Goal: Information Seeking & Learning: Learn about a topic

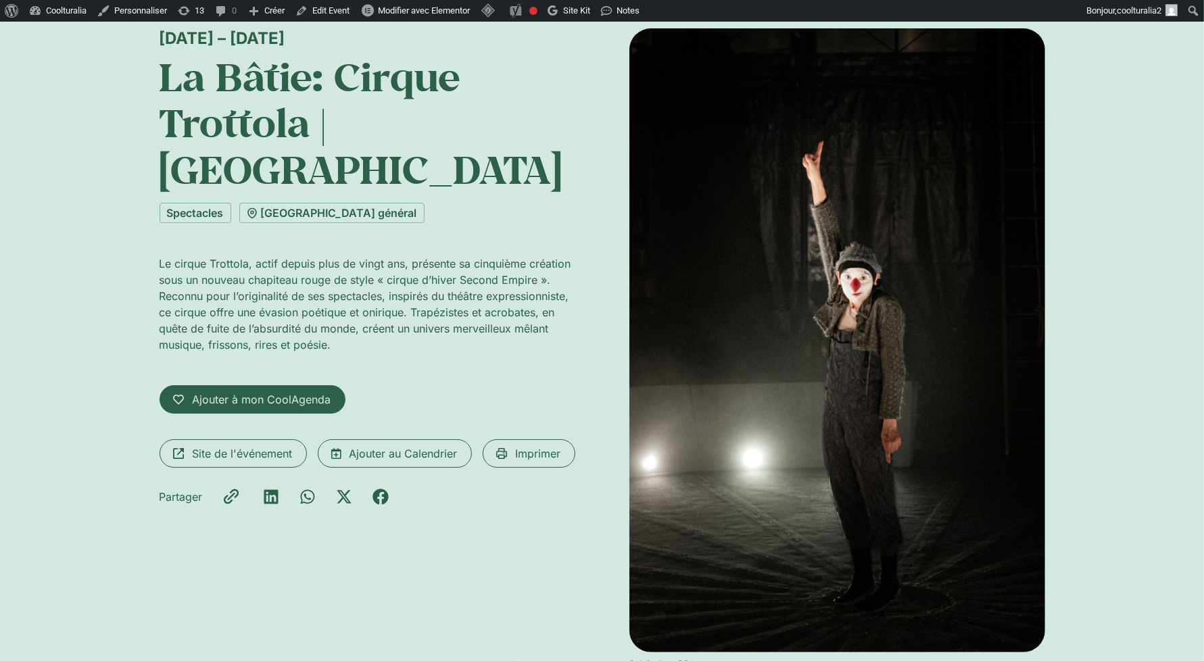
scroll to position [106, 0]
drag, startPoint x: 785, startPoint y: 406, endPoint x: 738, endPoint y: 284, distance: 131.2
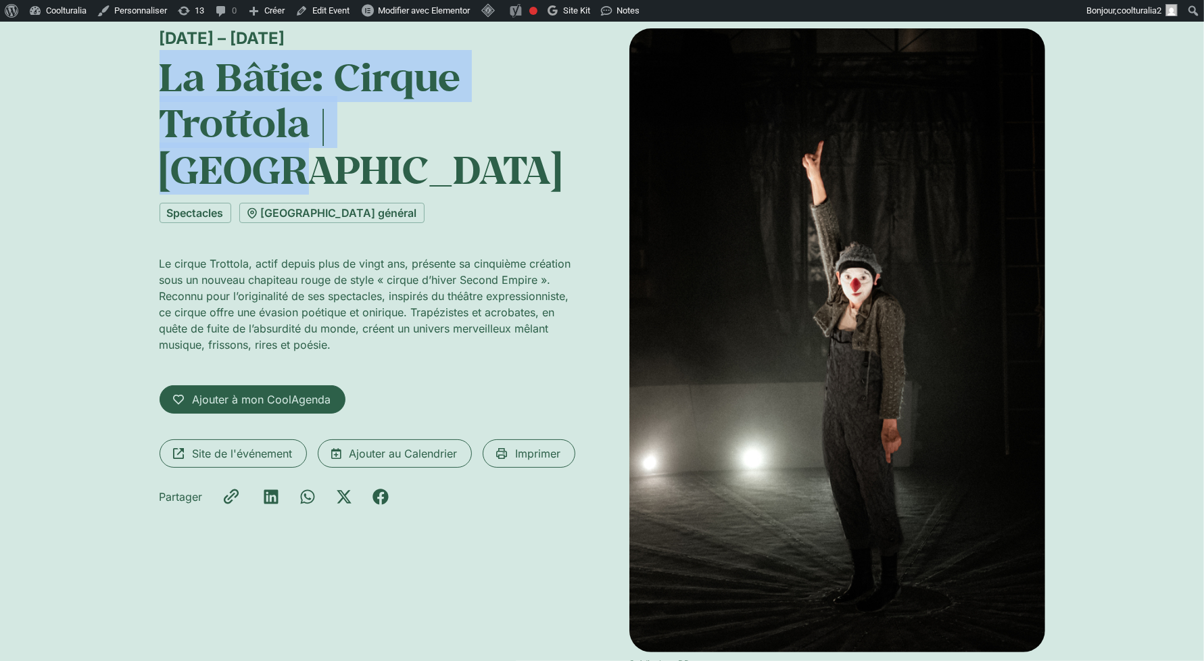
drag, startPoint x: 475, startPoint y: 120, endPoint x: 145, endPoint y: 83, distance: 331.9
click at [145, 83] on div "1 – 10 septembre La Bâtie: Cirque Trottola | Strano Spectacles Parc de L'Hospic…" at bounding box center [602, 356] width 1204 height 726
copy h1 "La Bâtie: Cirque Trottola | Strano"
click at [337, 138] on h1 "La Bâtie: Cirque Trottola | Strano" at bounding box center [368, 122] width 416 height 139
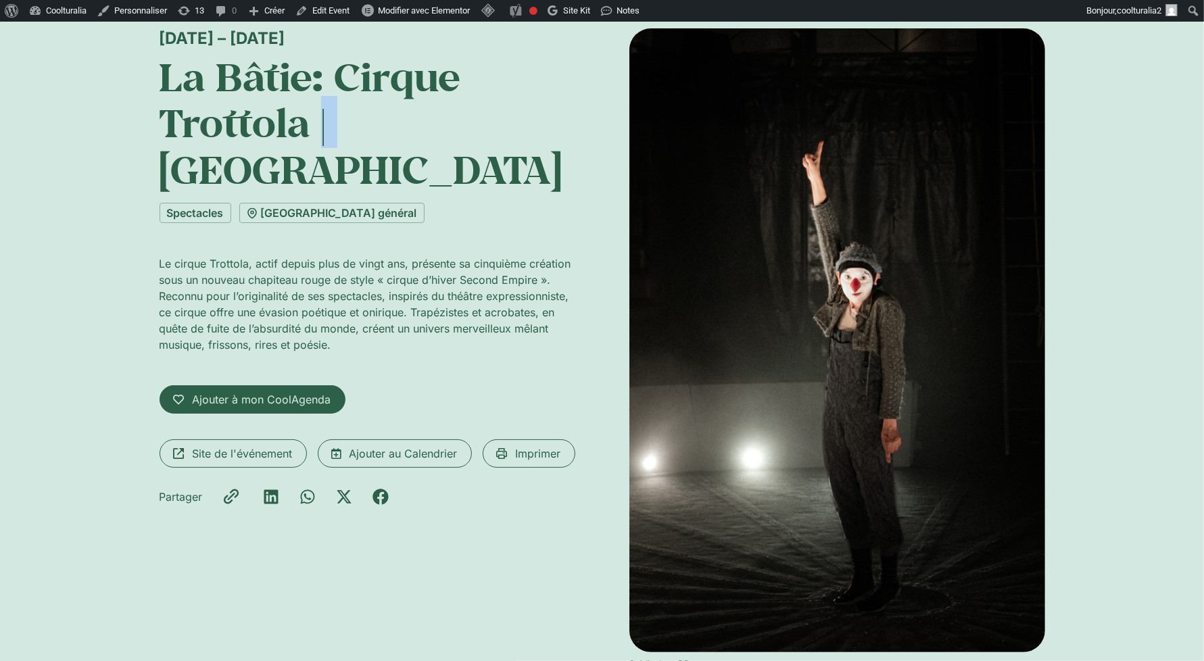
drag, startPoint x: 332, startPoint y: 126, endPoint x: 320, endPoint y: 126, distance: 12.2
click at [320, 126] on h1 "La Bâtie: Cirque Trottola | Strano" at bounding box center [368, 122] width 416 height 139
copy h1 "|"
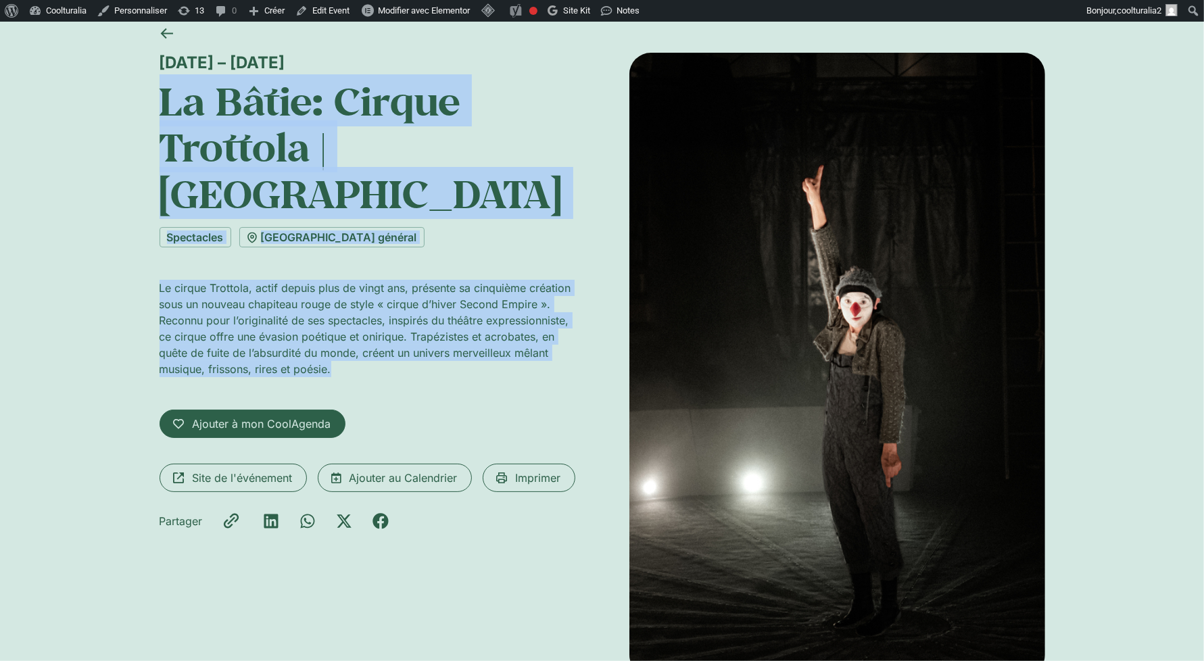
drag, startPoint x: 156, startPoint y: 94, endPoint x: 349, endPoint y: 325, distance: 301.3
click at [349, 325] on div "1 – 10 septembre La Bâtie: Cirque Trottola | Strano Spectacles Parc de L'Hospic…" at bounding box center [602, 380] width 1204 height 726
copy div "La Bâtie: Cirque Trottola | Strano Spectacles Parc de L'Hospice général Le cirq…"
click at [239, 470] on span "Site de l'événement" at bounding box center [243, 478] width 100 height 16
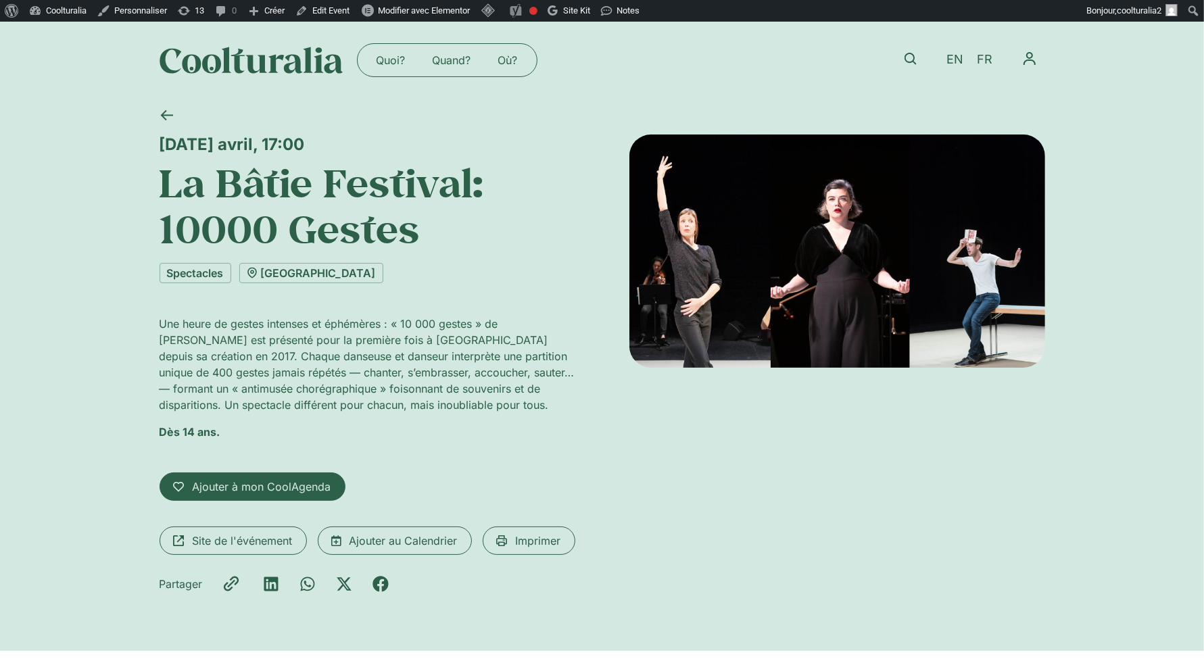
drag, startPoint x: 748, startPoint y: 271, endPoint x: 530, endPoint y: 41, distance: 317.0
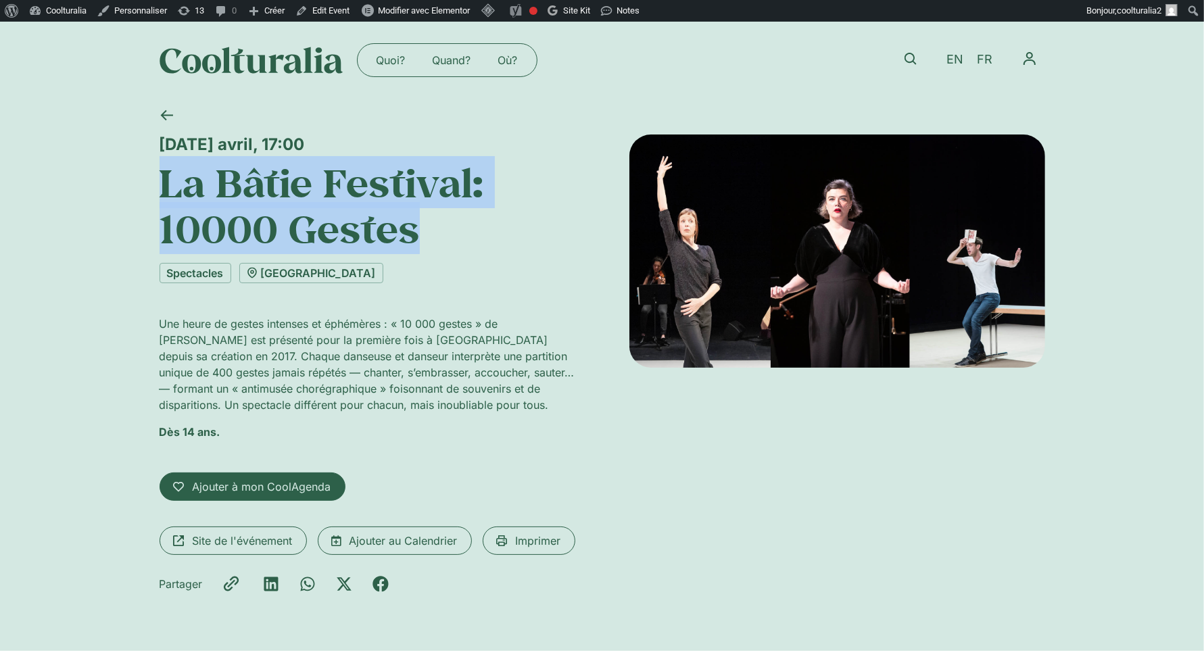
drag, startPoint x: 439, startPoint y: 237, endPoint x: 149, endPoint y: 187, distance: 294.3
click at [149, 187] on div "Samedi 14 septembre avril, 17:00 La Bâtie Festival: 10000 Gestes Spectacles Thé…" at bounding box center [602, 375] width 1204 height 552
copy h1 "La Bâtie Festival: 10000 Gestes"
click at [241, 536] on span "Site de l'événement" at bounding box center [243, 541] width 100 height 16
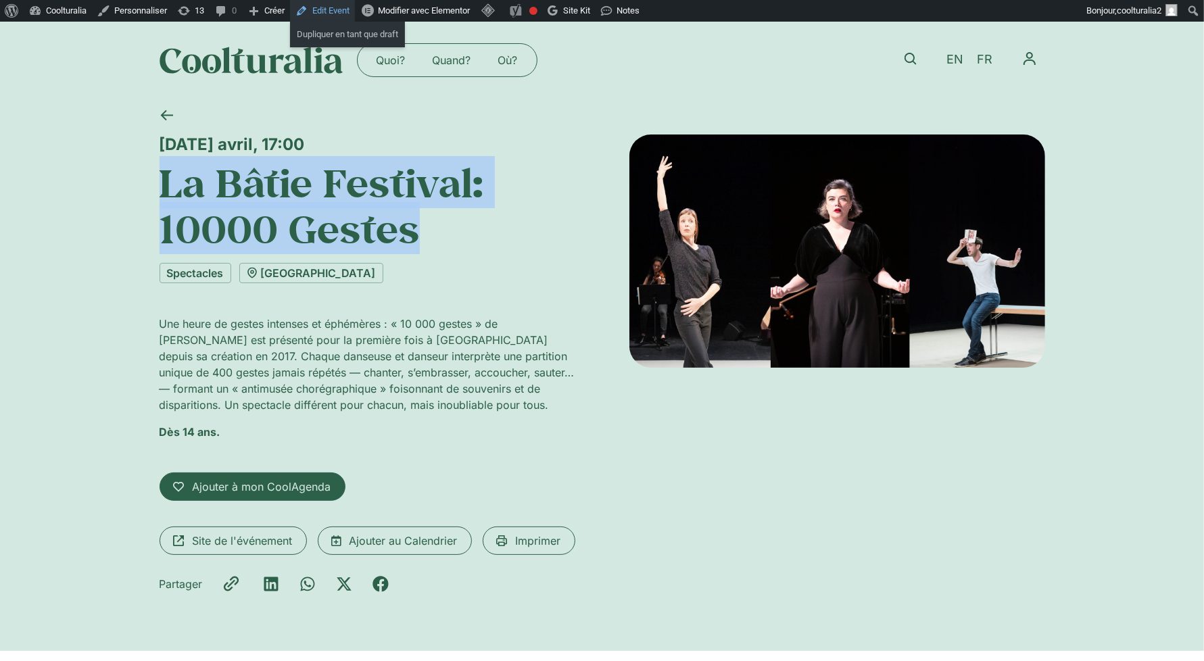
click at [346, 11] on link "Edit Event" at bounding box center [322, 11] width 65 height 22
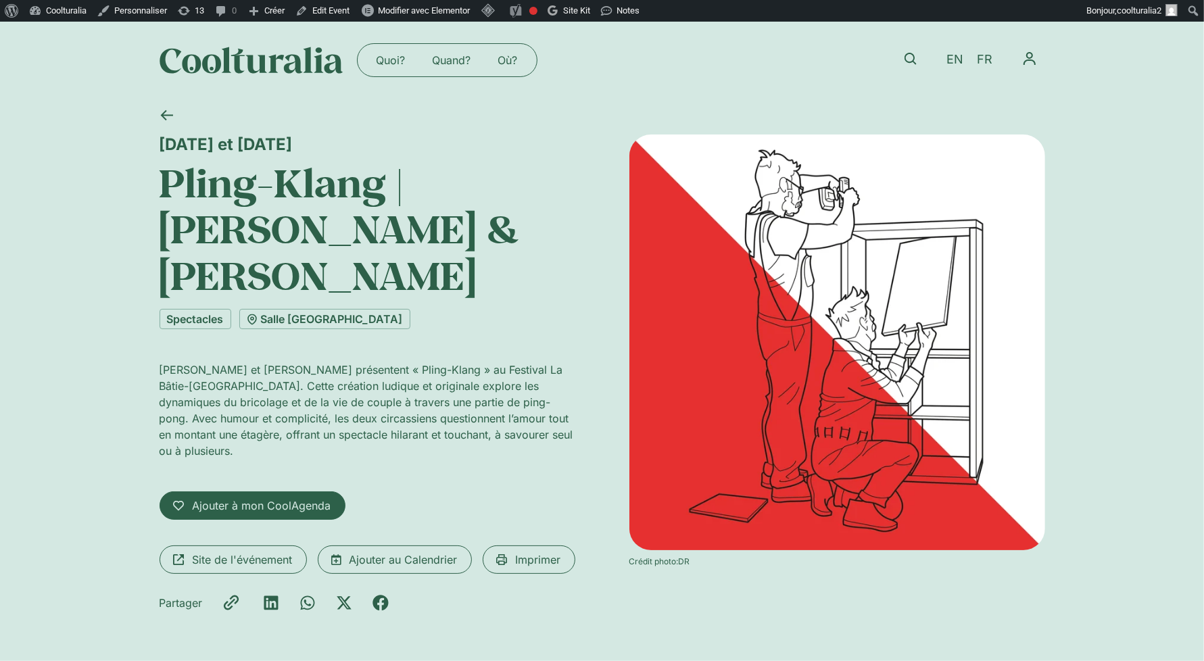
click at [791, 383] on img at bounding box center [837, 343] width 416 height 416
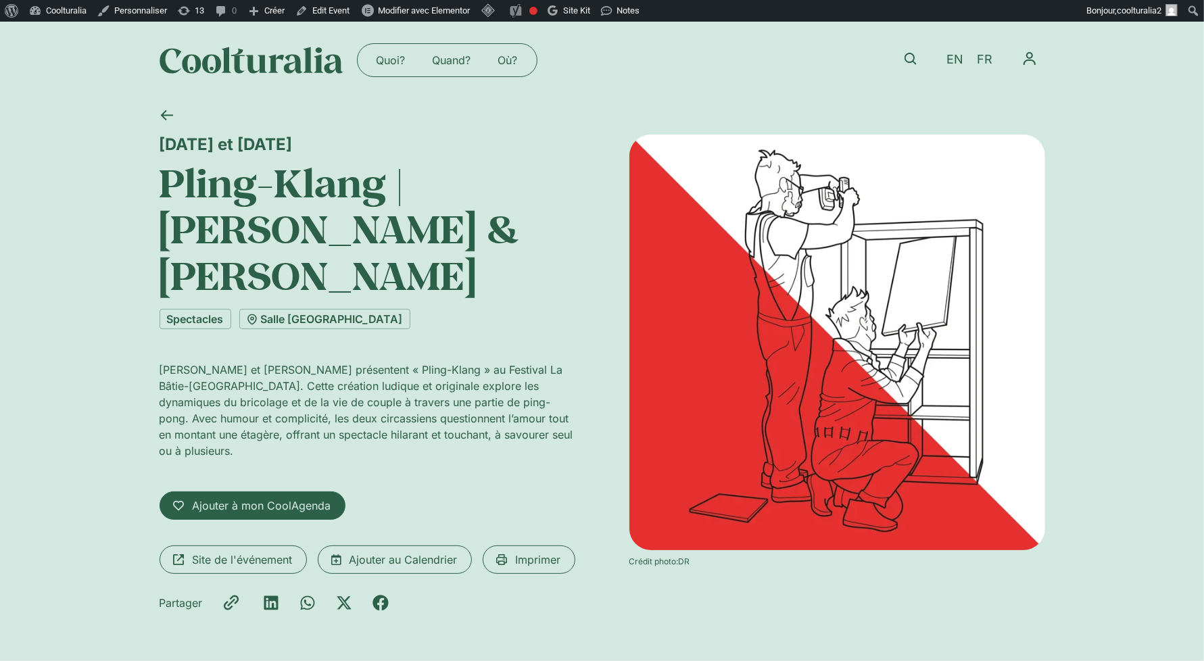
drag, startPoint x: 328, startPoint y: 284, endPoint x: 158, endPoint y: 193, distance: 192.3
click at [160, 193] on h1 "Pling-Klang | Mathieu Despoisse & Etienne Manceau" at bounding box center [368, 229] width 416 height 139
copy h1 "Pling-Klang | Mathieu Despoisse & Etienne Manceau"
click at [160, 147] on div "9 et 10 septembre" at bounding box center [368, 145] width 416 height 20
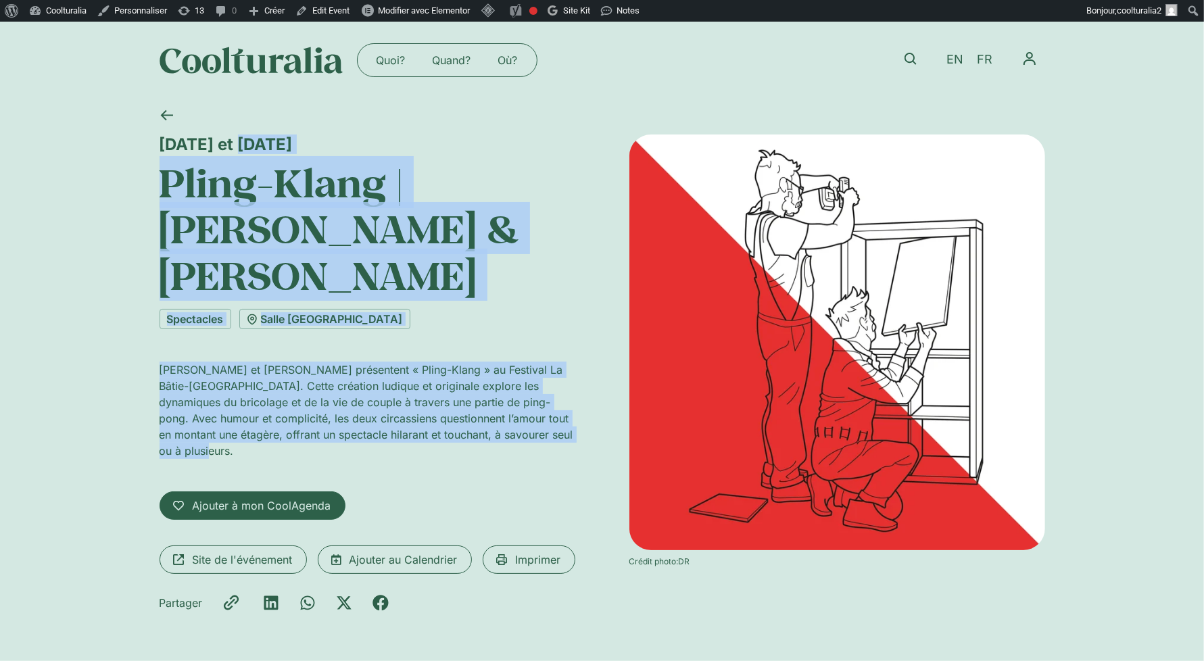
drag, startPoint x: 161, startPoint y: 135, endPoint x: 587, endPoint y: 436, distance: 521.9
click at [587, 436] on div "9 et 10 septembre Pling-Klang | Mathieu Despoisse & Etienne Manceau Spectacles …" at bounding box center [602, 378] width 885 height 487
copy div "9 et 10 septembre Pling-Klang | Mathieu Despoisse & Etienne Manceau Spectacles …"
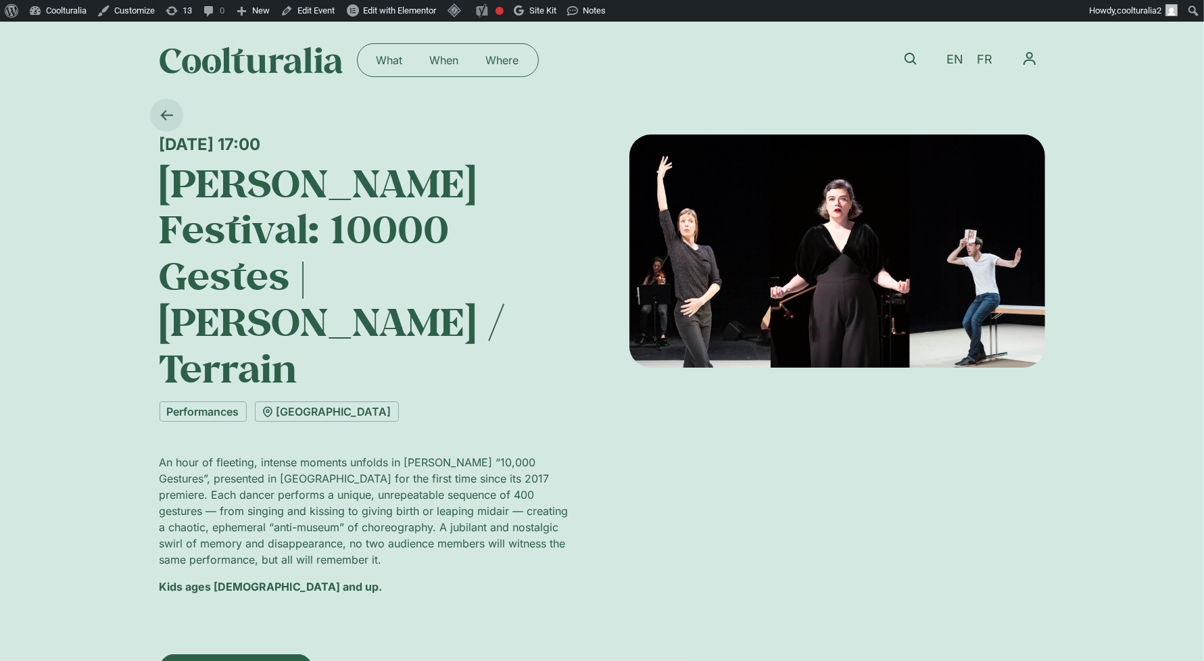
drag, startPoint x: 412, startPoint y: 155, endPoint x: 171, endPoint y: 125, distance: 243.2
click at [171, 125] on div "[DATE] 17:00 [PERSON_NAME] Festival: 10000 Gestes | [PERSON_NAME] / Terrain Per…" at bounding box center [602, 466] width 885 height 734
copy div "[DATE] 17:00"
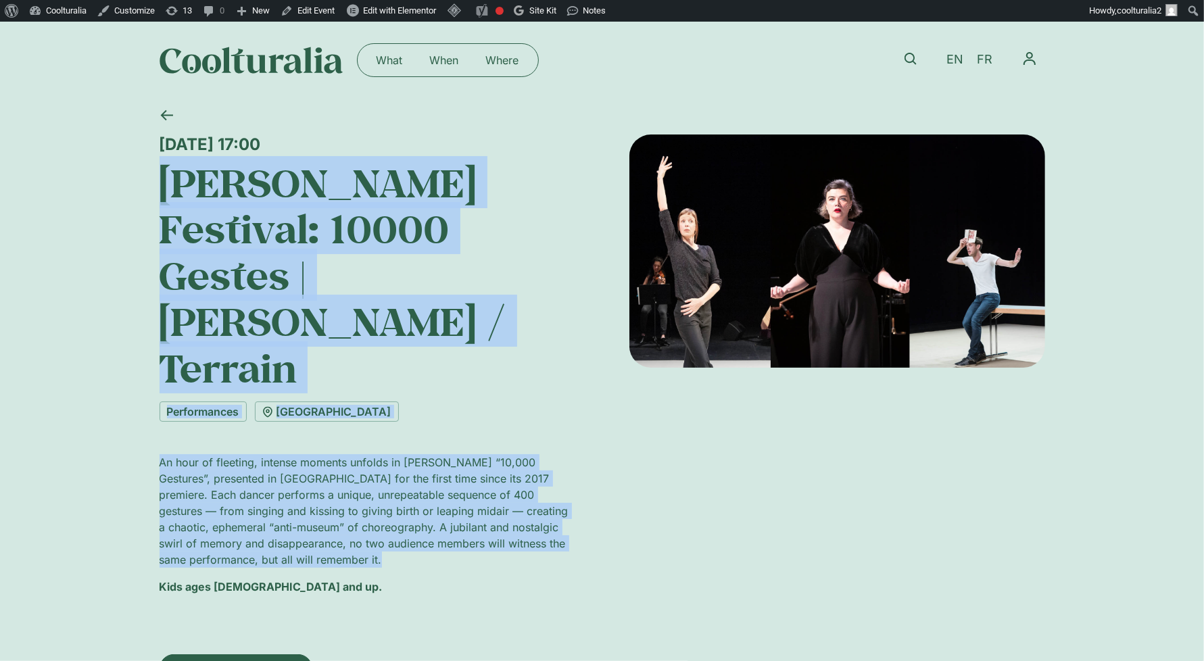
drag, startPoint x: 157, startPoint y: 181, endPoint x: 343, endPoint y: 485, distance: 356.5
click at [343, 485] on div "[DATE] 17:00 [PERSON_NAME] Festival: 10000 Gestes | [PERSON_NAME] / Terrain Per…" at bounding box center [602, 466] width 1204 height 734
copy div "[PERSON_NAME] Festival: 10000 Gestes | [PERSON_NAME] / Terrain Performances [GE…"
drag, startPoint x: 427, startPoint y: 141, endPoint x: 168, endPoint y: 132, distance: 259.7
click at [168, 132] on div "[DATE] 17:00 [PERSON_NAME] Festival: 10000 Gestes | [PERSON_NAME] / Terrain Per…" at bounding box center [602, 466] width 885 height 734
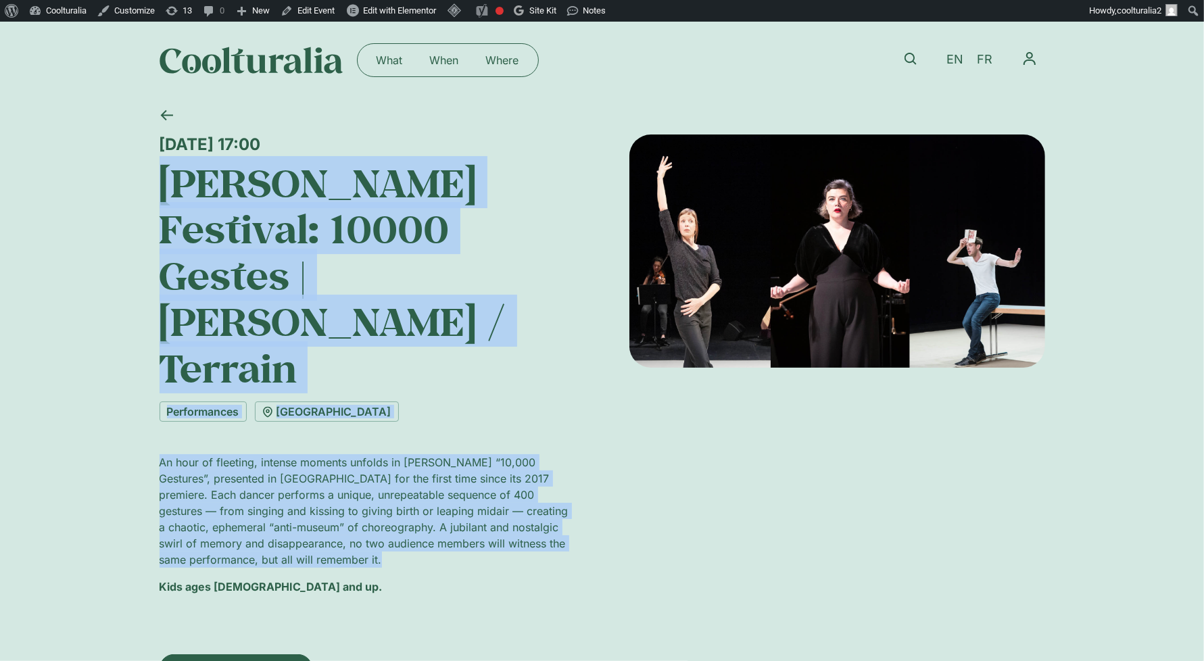
copy div "[DATE] 17:00"
